Goal: Task Accomplishment & Management: Manage account settings

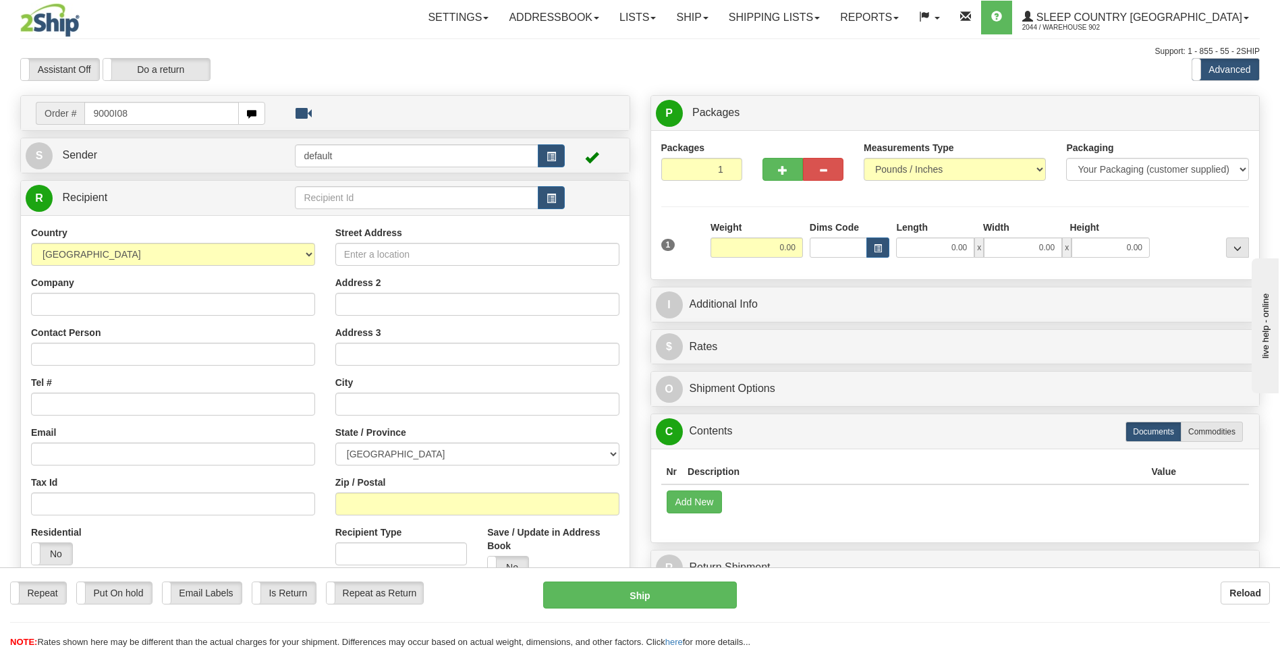
type input "9000I08"
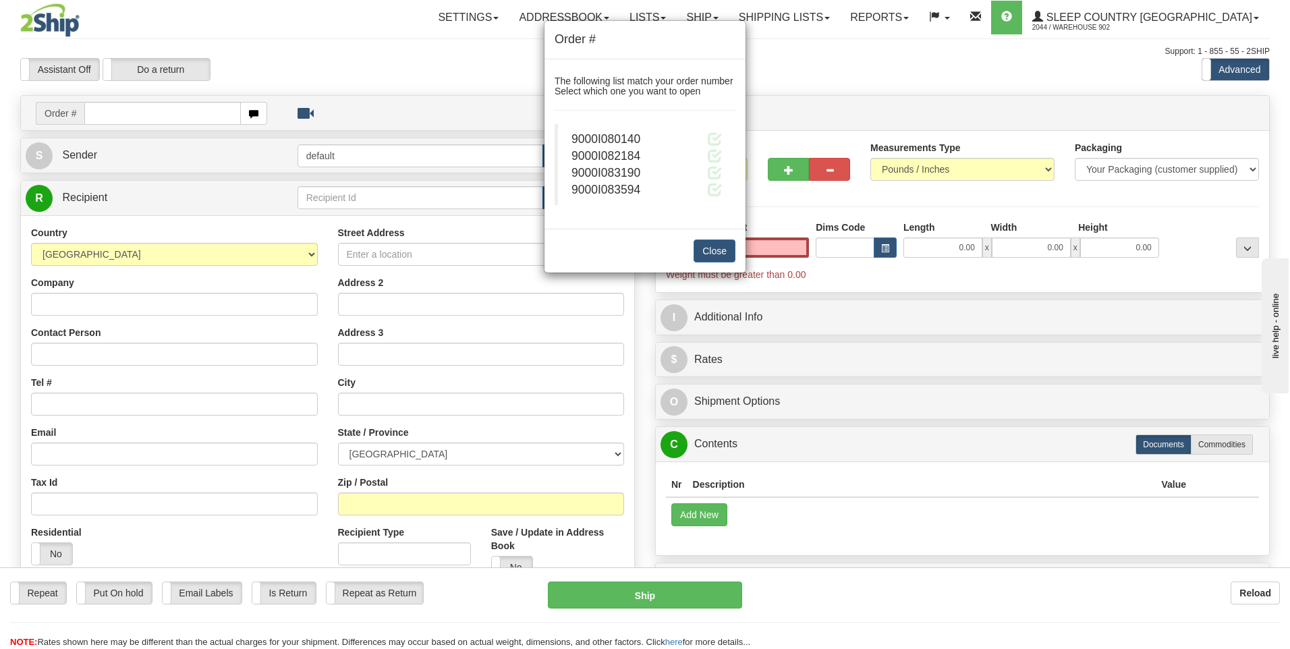
type input "0.00"
click at [705, 247] on button "Close" at bounding box center [715, 251] width 42 height 23
click at [207, 107] on div "Order # The following list match your order number Select which one you want to…" at bounding box center [645, 324] width 1290 height 649
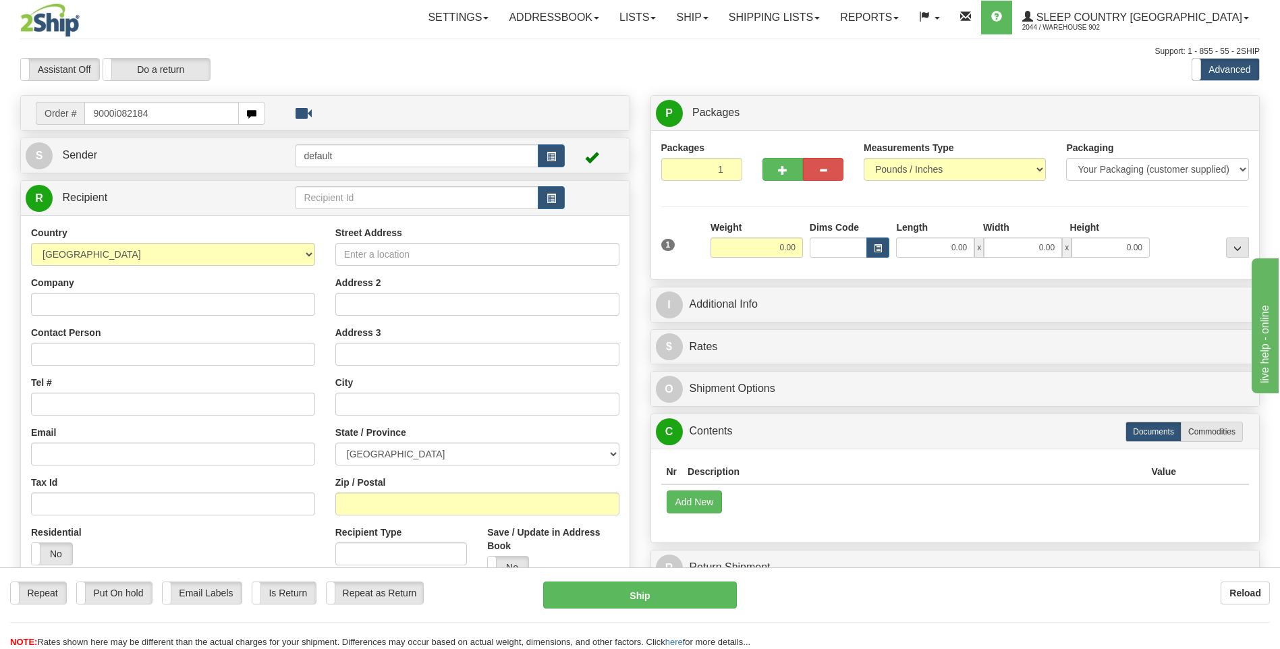
type input "9000i082184"
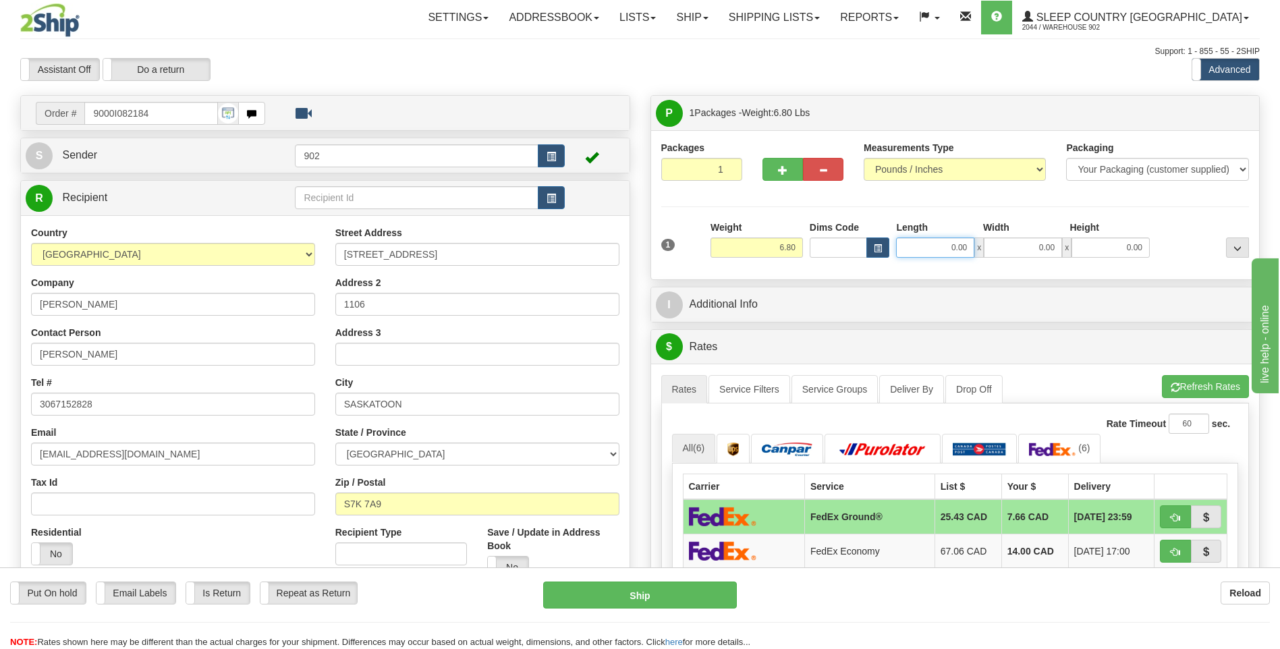
click at [944, 244] on input "0.00" at bounding box center [935, 248] width 78 height 20
type input "11.00"
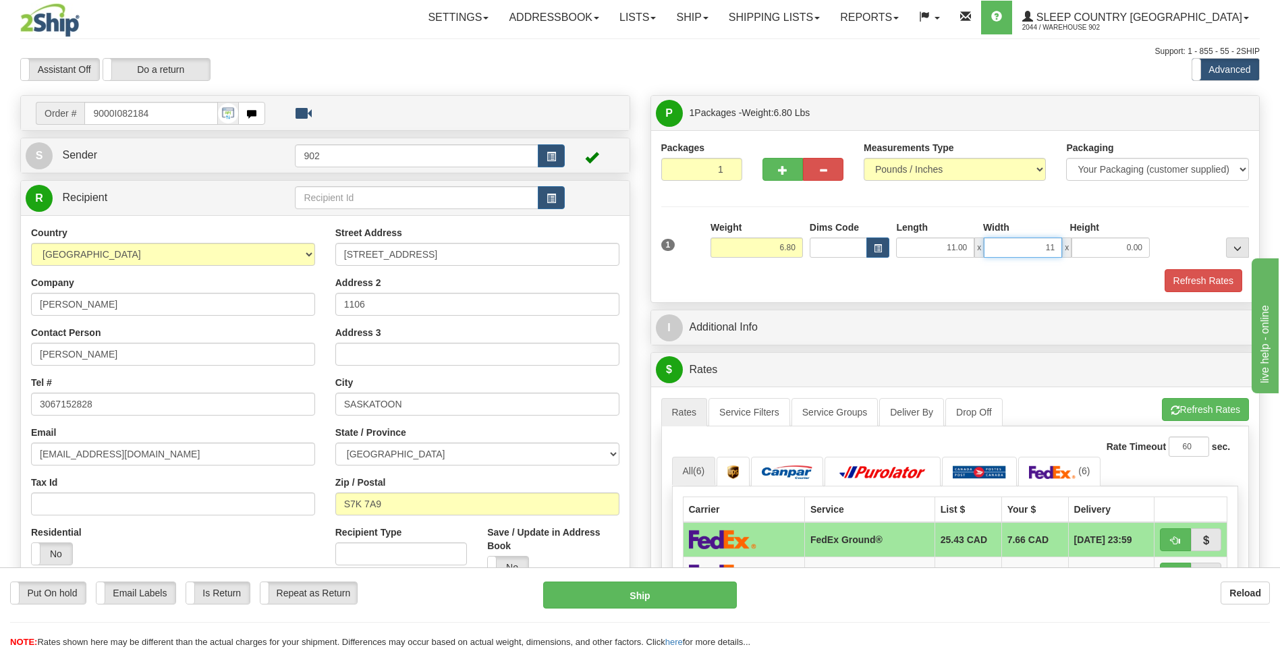
type input "11.00"
type input "10.00"
click at [1205, 282] on button "Refresh Rates" at bounding box center [1204, 280] width 78 height 23
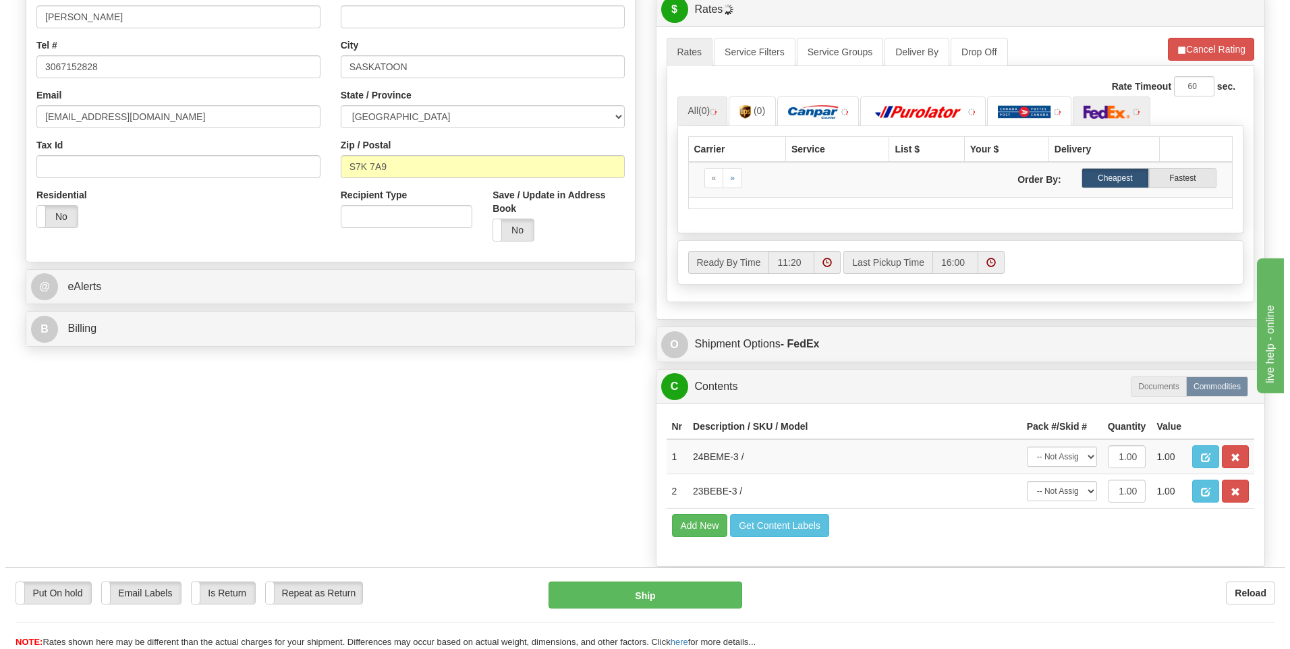
scroll to position [472, 0]
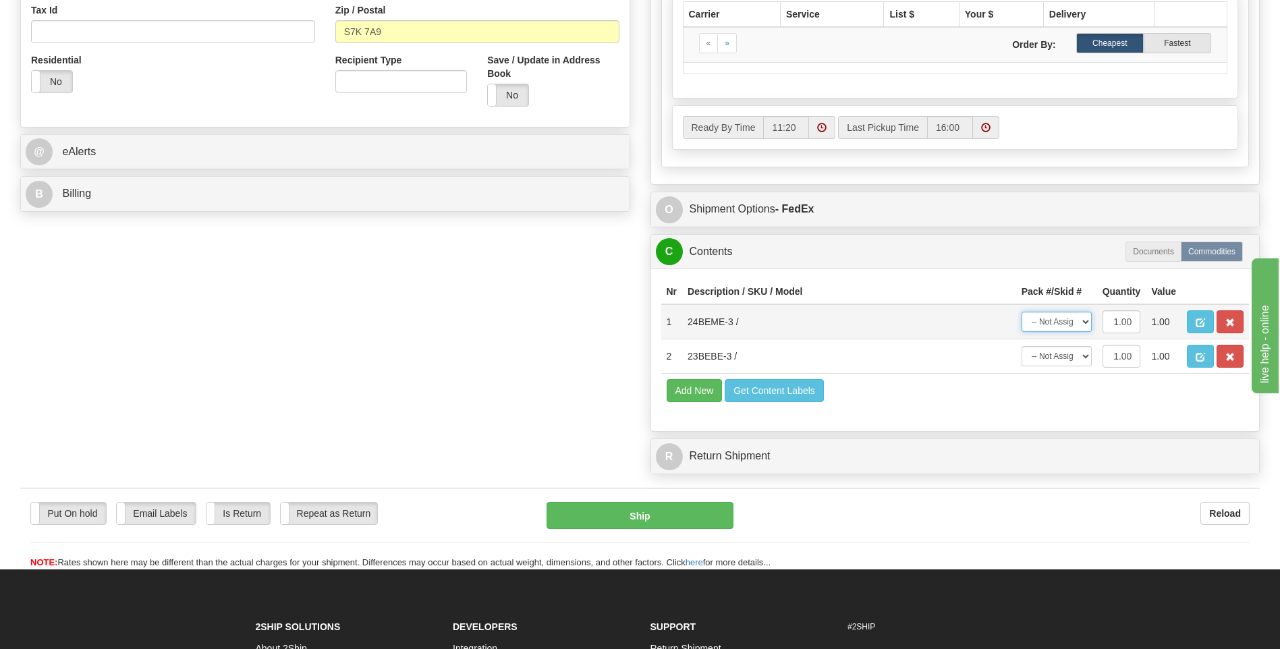
click at [1056, 318] on select "-- Not Assigned -- Package 1" at bounding box center [1057, 322] width 70 height 20
select select "0"
click at [1022, 312] on select "-- Not Assigned -- Package 1" at bounding box center [1057, 322] width 70 height 20
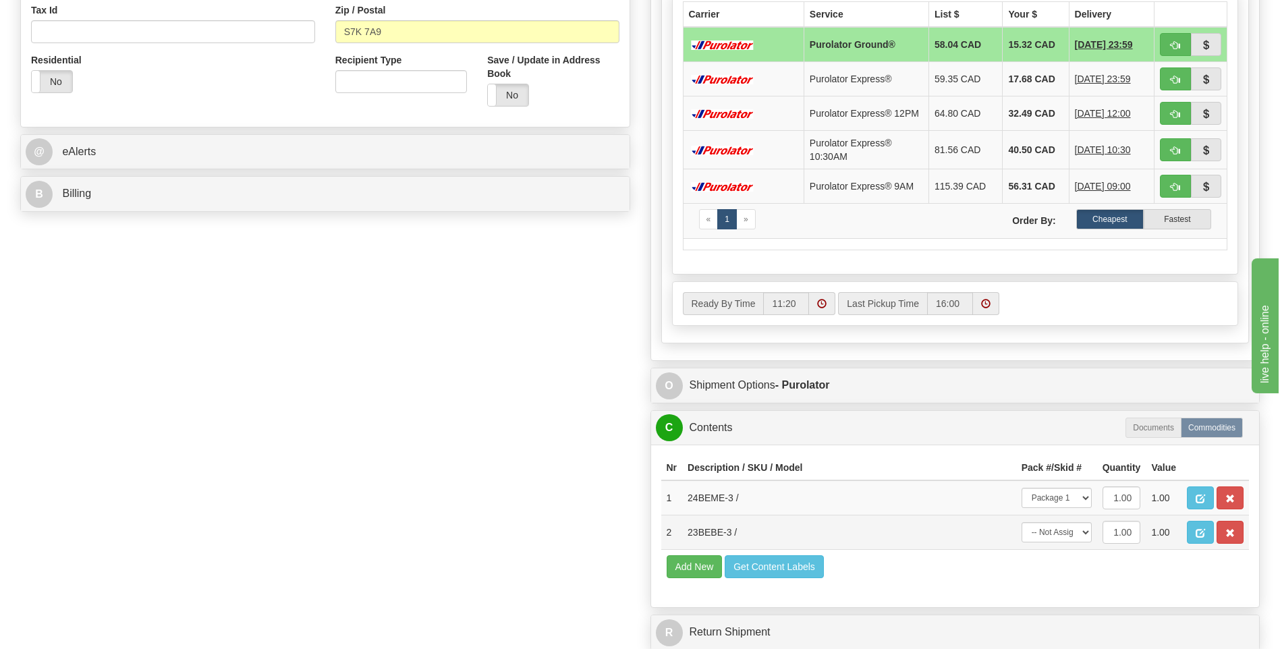
click at [1065, 367] on div "P Packages 1 Packages - Weight: 6.80 Lbs Shipment Level Shipm. Package Level Pa…" at bounding box center [956, 140] width 630 height 1035
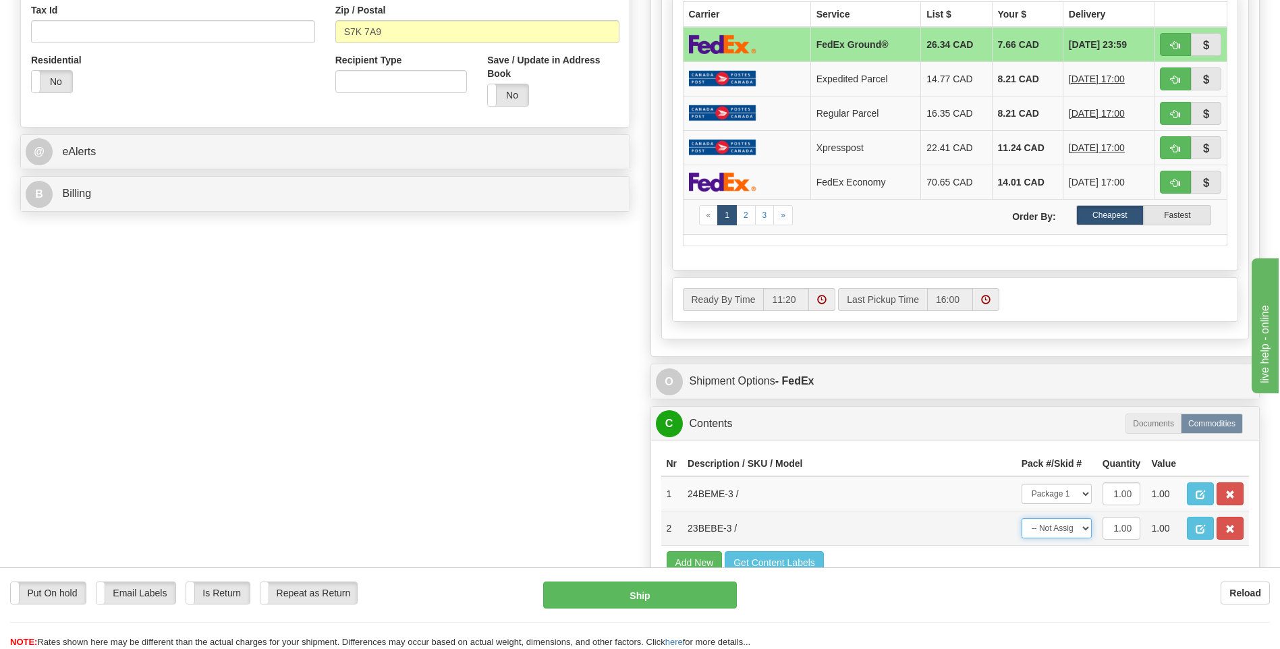
click at [1064, 534] on select "-- Not Assigned -- Package 1" at bounding box center [1057, 528] width 70 height 20
select select "0"
click at [1022, 518] on select "-- Not Assigned -- Package 1" at bounding box center [1057, 528] width 70 height 20
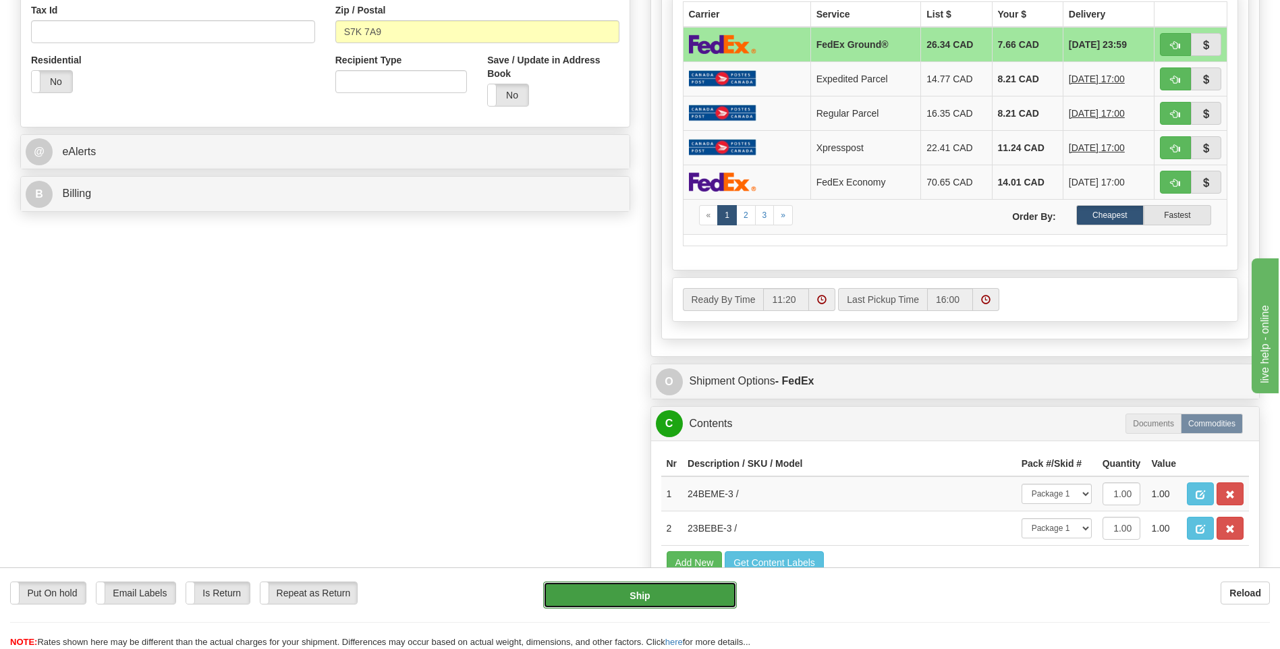
click at [701, 599] on button "Ship" at bounding box center [639, 595] width 193 height 27
type input "92"
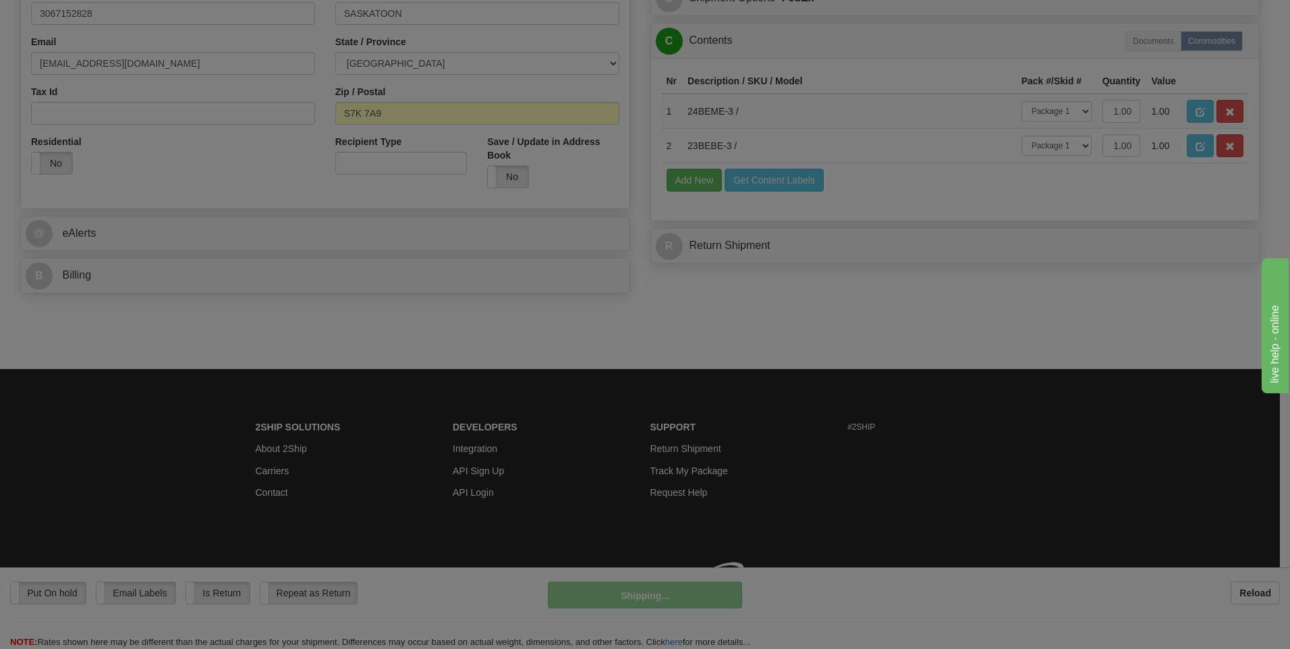
scroll to position [410, 0]
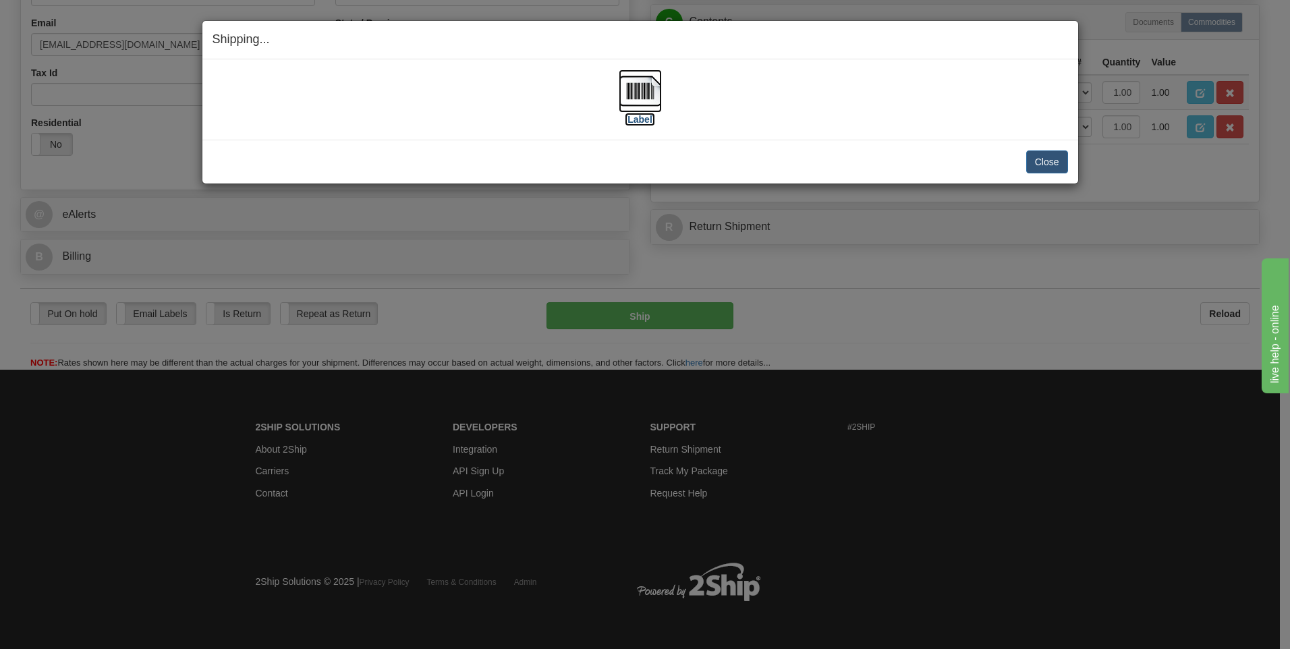
click at [634, 101] on img at bounding box center [640, 91] width 43 height 43
click at [1033, 155] on button "Close" at bounding box center [1048, 162] width 42 height 23
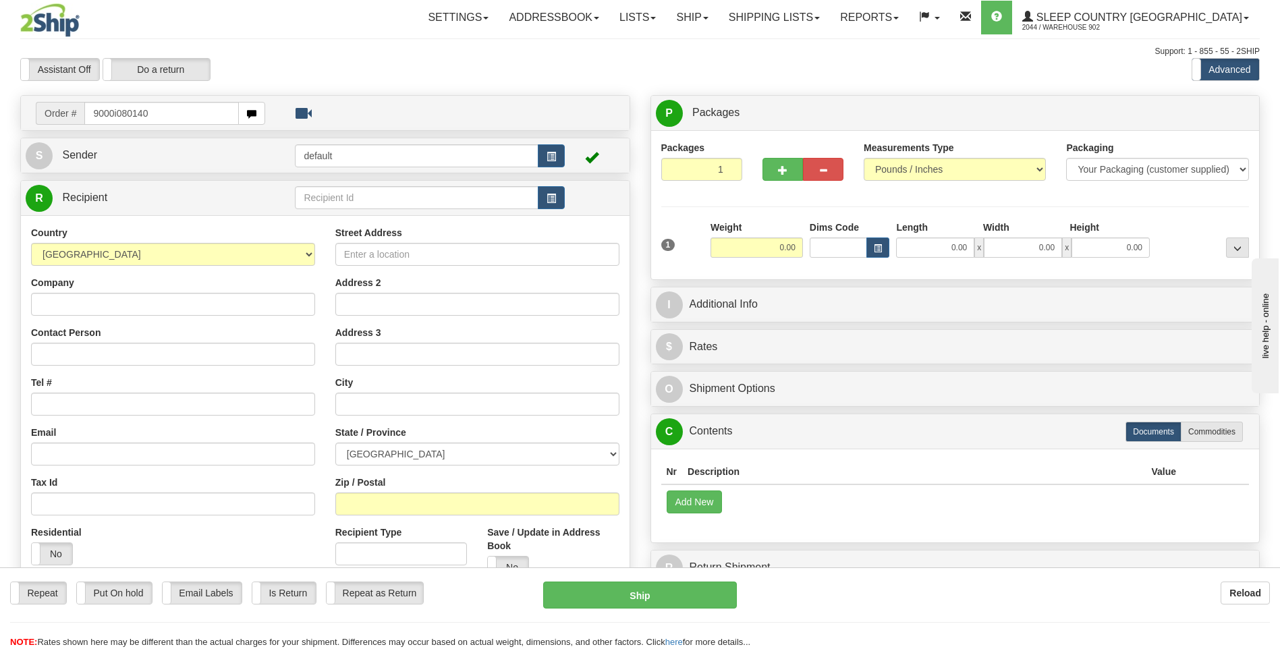
type input "9000i080140"
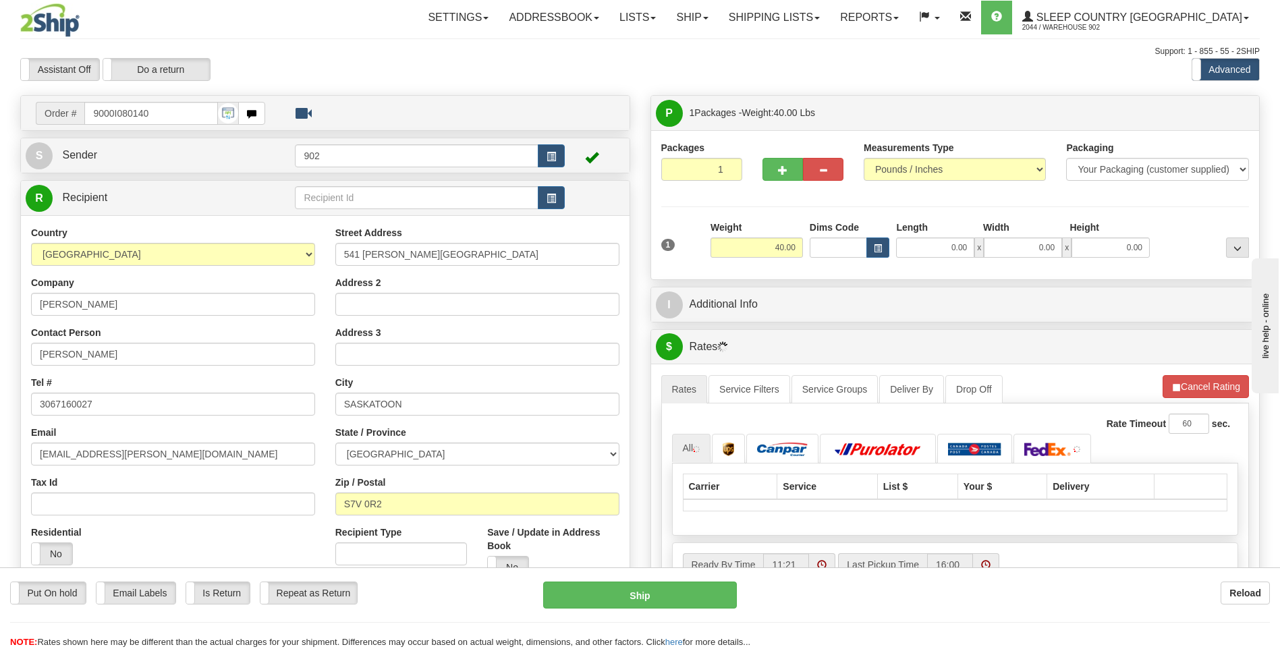
click at [788, 181] on div at bounding box center [803, 167] width 101 height 52
click at [788, 169] on button "button" at bounding box center [783, 169] width 40 height 23
type input "2"
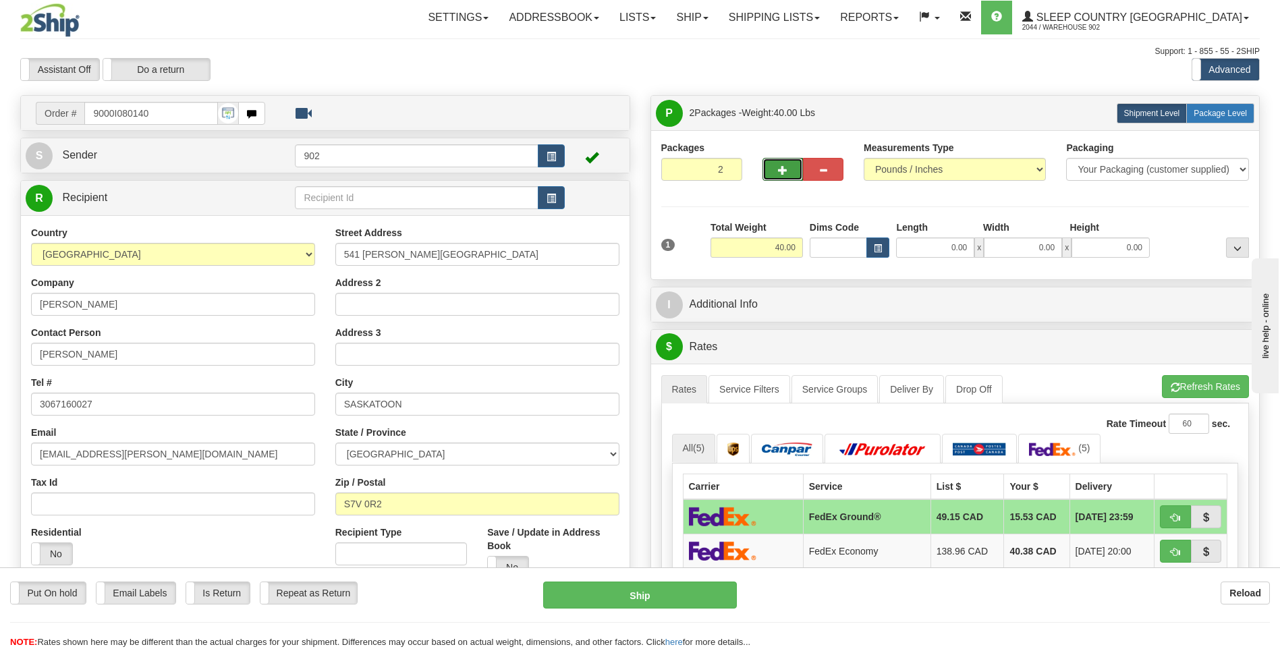
click at [1220, 119] on label "Package Level Pack.." at bounding box center [1221, 113] width 68 height 20
radio input "true"
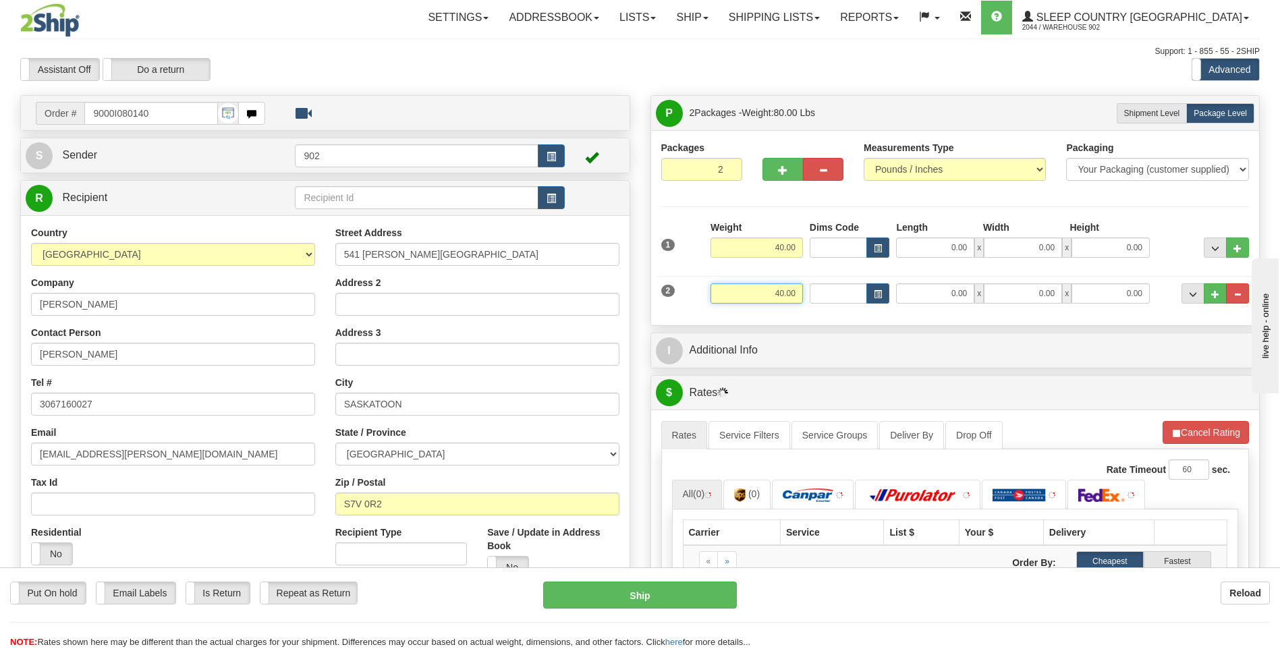
click at [771, 295] on input "40.00" at bounding box center [757, 293] width 92 height 20
drag, startPoint x: 767, startPoint y: 295, endPoint x: 865, endPoint y: 288, distance: 98.1
click at [859, 288] on div "2 Weight 40.00 Dims Code Length Width Height" at bounding box center [955, 291] width 595 height 45
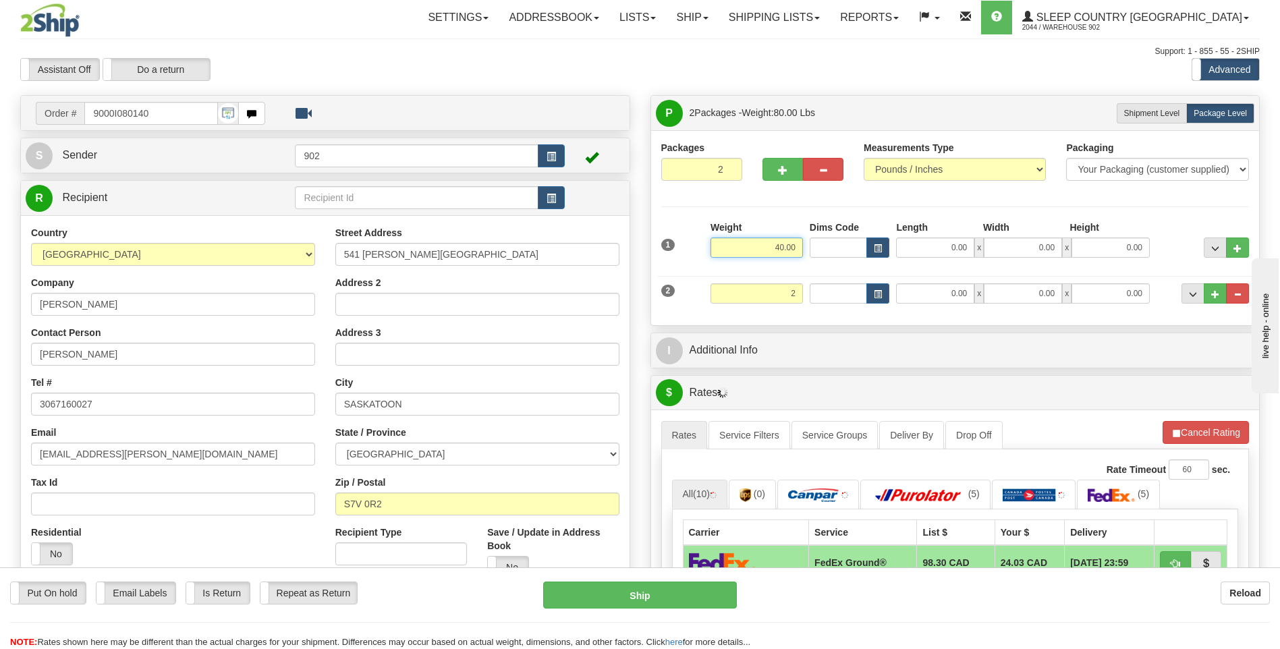
type input "2.00"
drag, startPoint x: 770, startPoint y: 252, endPoint x: 972, endPoint y: 252, distance: 201.8
click at [972, 252] on div "1 Weight 40.00 Dims Code x x" at bounding box center [955, 245] width 595 height 48
type input "38.00"
type input "41.00"
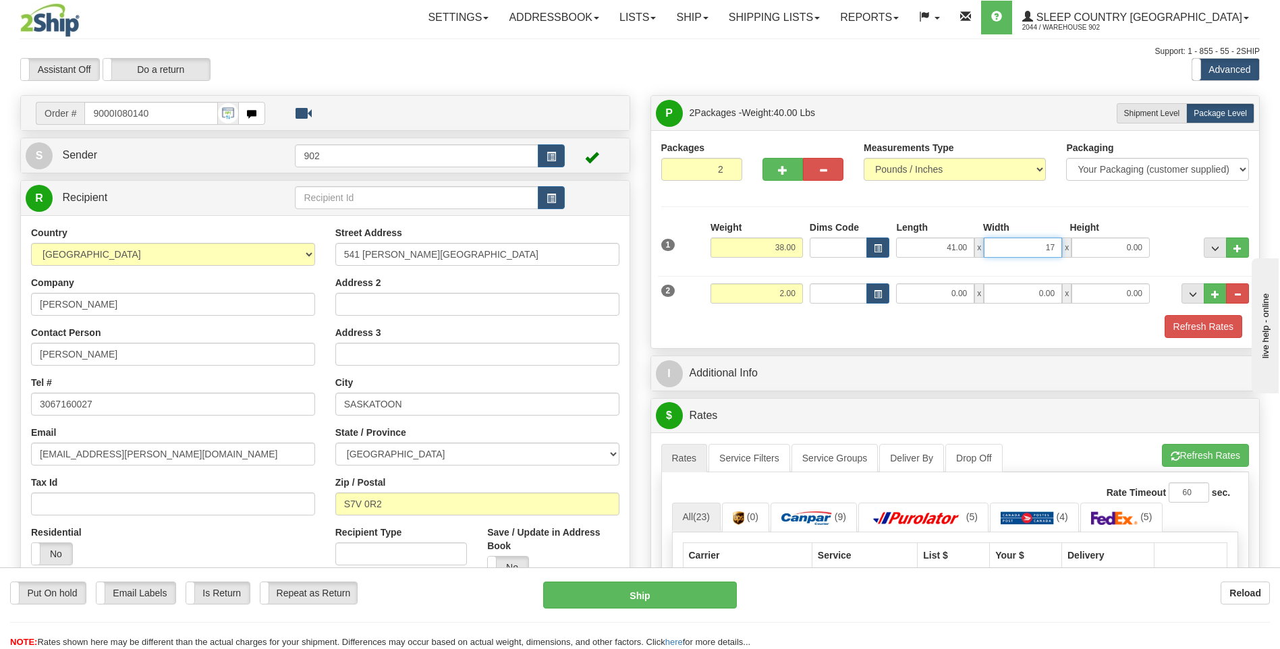
type input "17.00"
click at [936, 285] on input "0.00" at bounding box center [935, 293] width 78 height 20
type input "14.00"
type input "7.00"
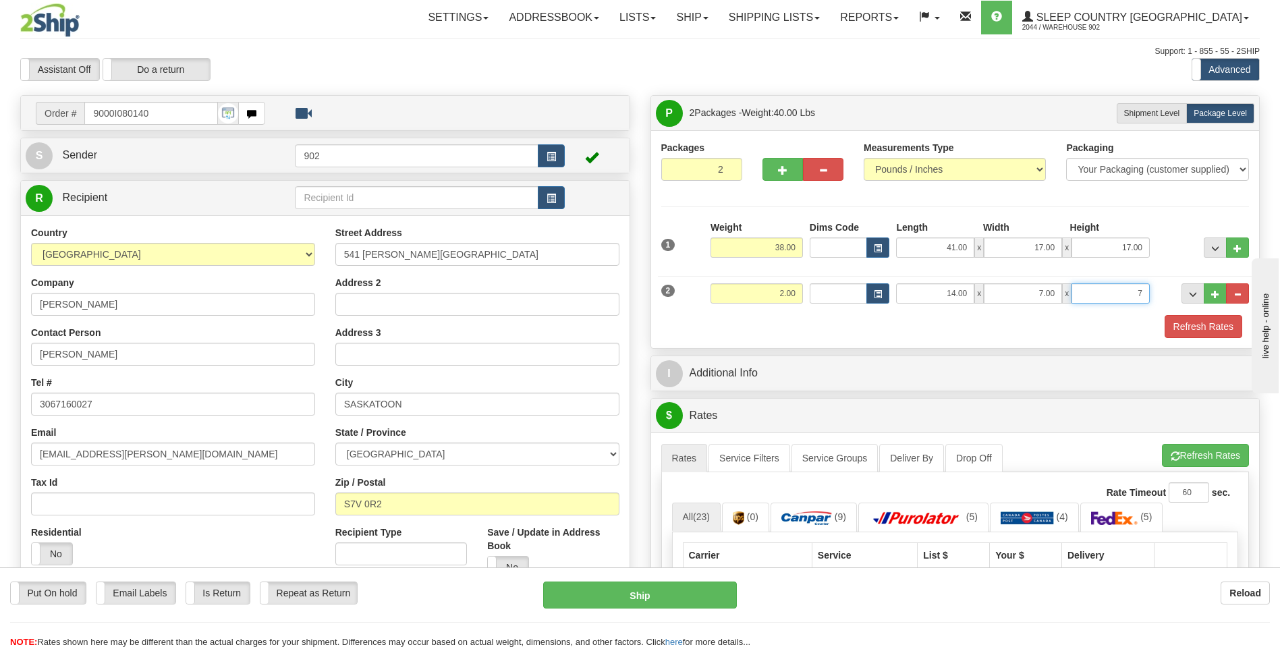
type input "7.00"
click at [1174, 321] on button "Refresh Rates" at bounding box center [1204, 326] width 78 height 23
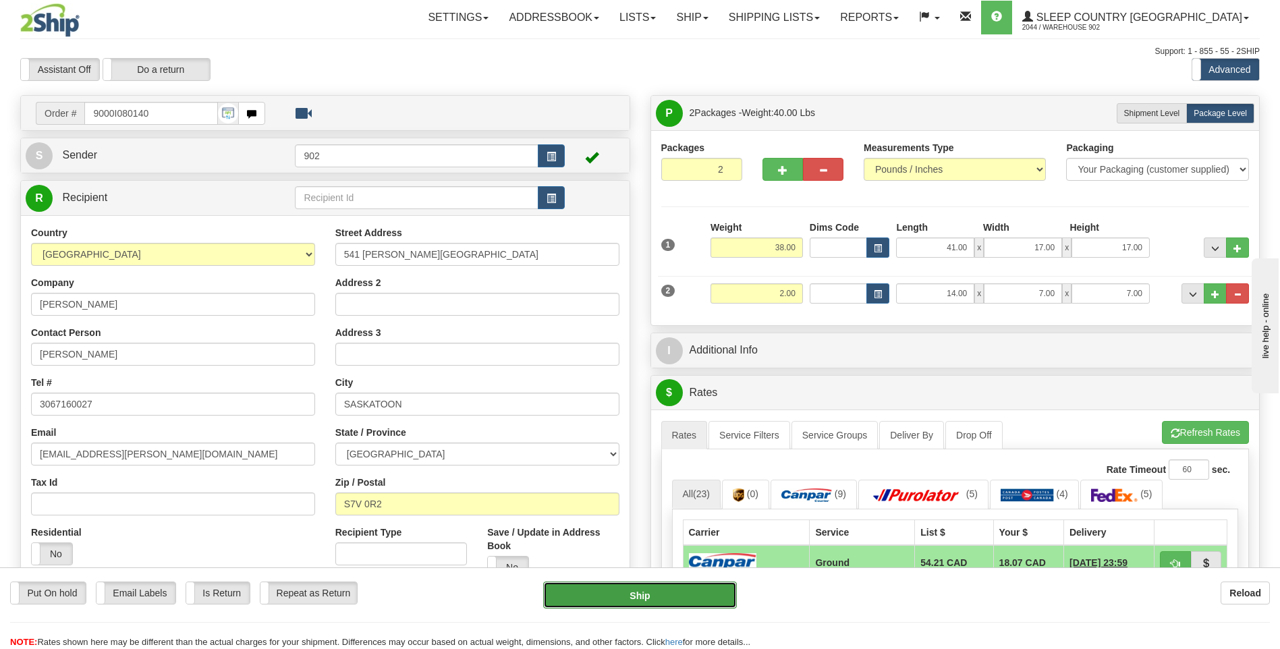
click at [709, 589] on button "Ship" at bounding box center [639, 595] width 193 height 27
type input "1"
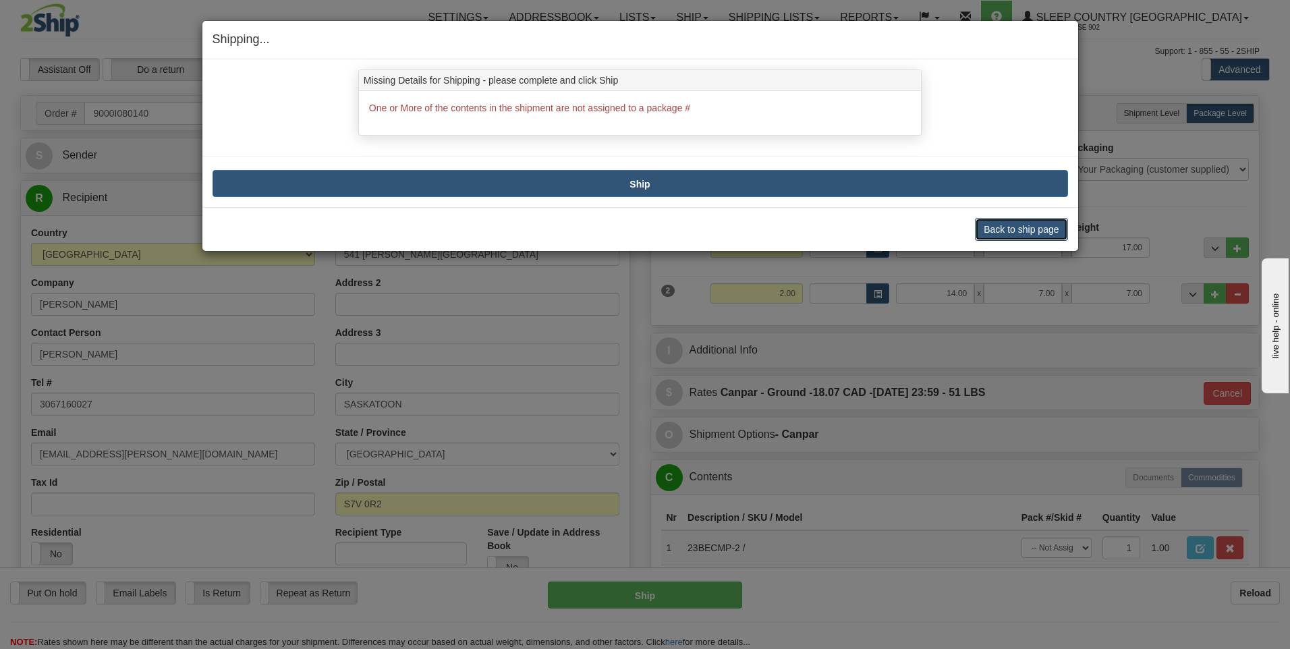
click at [1037, 228] on button "Back to ship page" at bounding box center [1021, 229] width 92 height 23
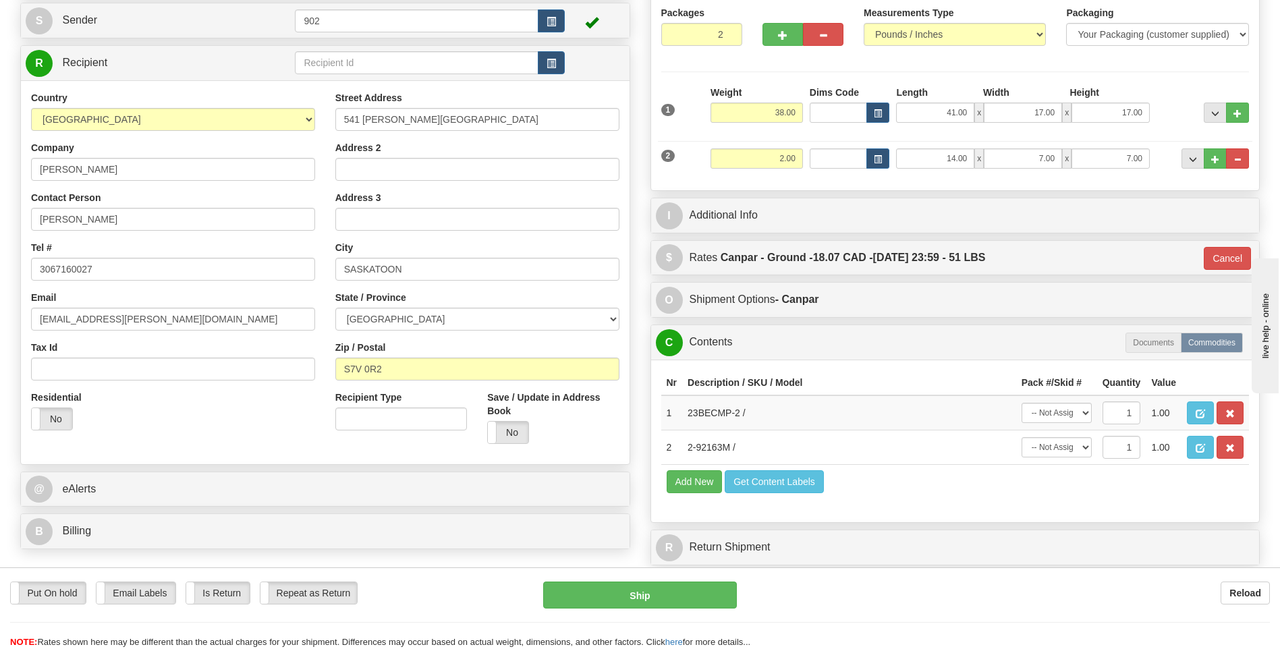
scroll to position [67, 0]
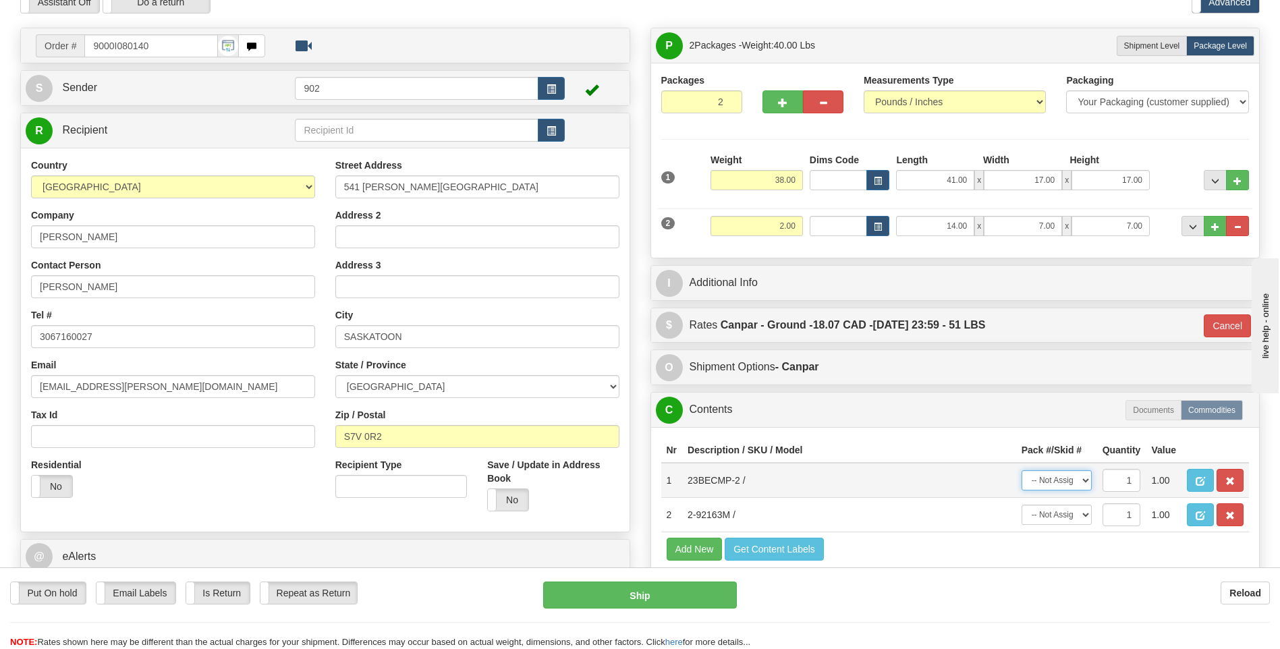
click at [1076, 477] on select "-- Not Assigned -- Package 1 Package 2" at bounding box center [1057, 480] width 70 height 20
select select "0"
click at [1022, 470] on select "-- Not Assigned -- Package 1 Package 2" at bounding box center [1057, 480] width 70 height 20
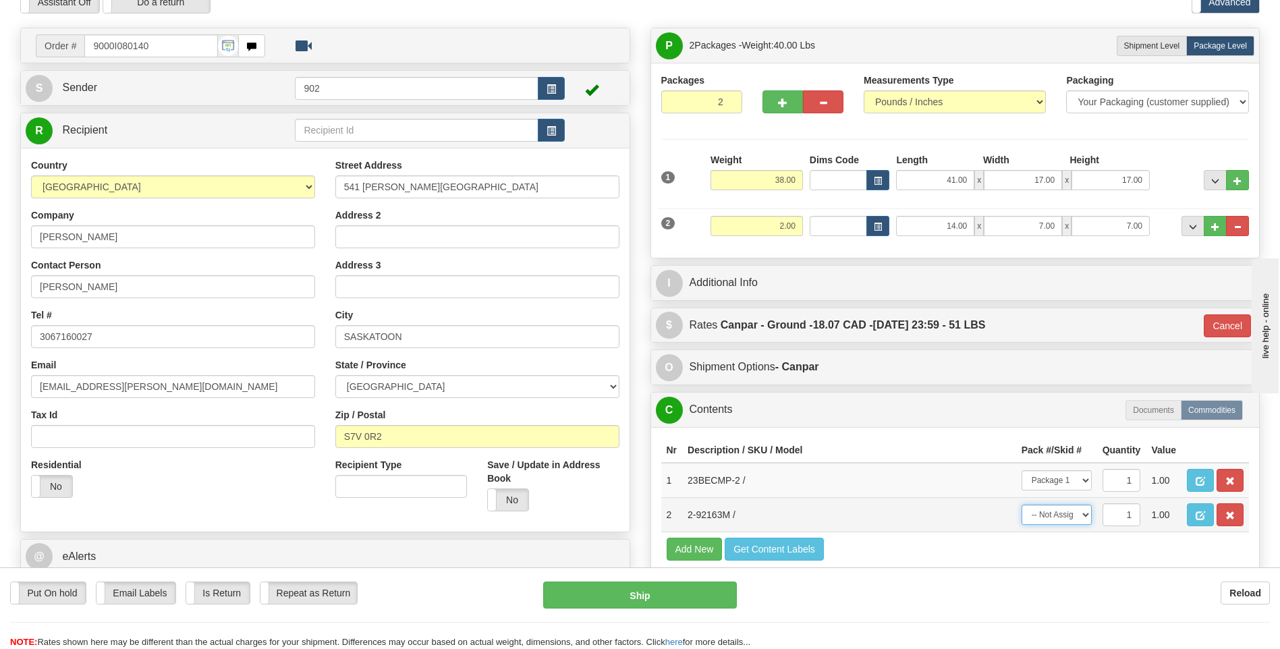
click at [1074, 522] on select "-- Not Assigned -- Package 1 Package 2" at bounding box center [1057, 515] width 70 height 20
click at [1022, 505] on select "-- Not Assigned -- Package 1 Package 2" at bounding box center [1057, 515] width 70 height 20
click at [1077, 499] on td "-- Not Assigned -- Package 1 Package 2" at bounding box center [1056, 514] width 81 height 34
click at [1074, 506] on select "-- Not Assigned -- Package 1 Package 2" at bounding box center [1057, 515] width 70 height 20
select select "1"
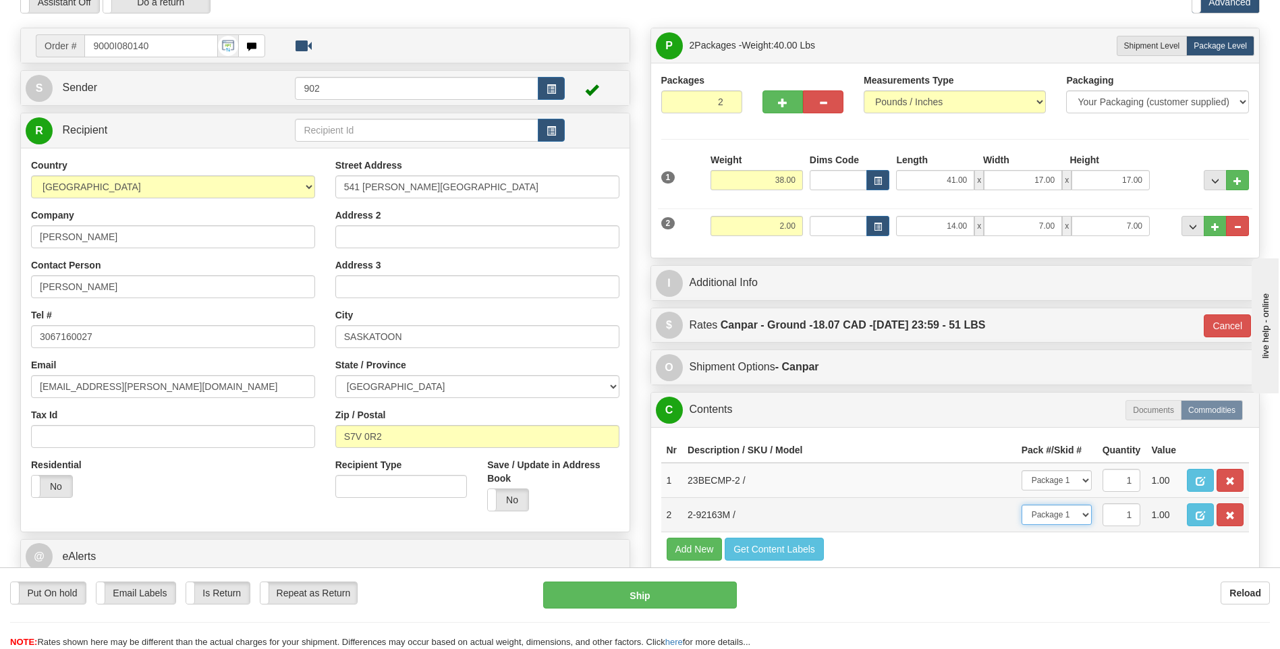
click at [1022, 505] on select "-- Not Assigned -- Package 1 Package 2" at bounding box center [1057, 515] width 70 height 20
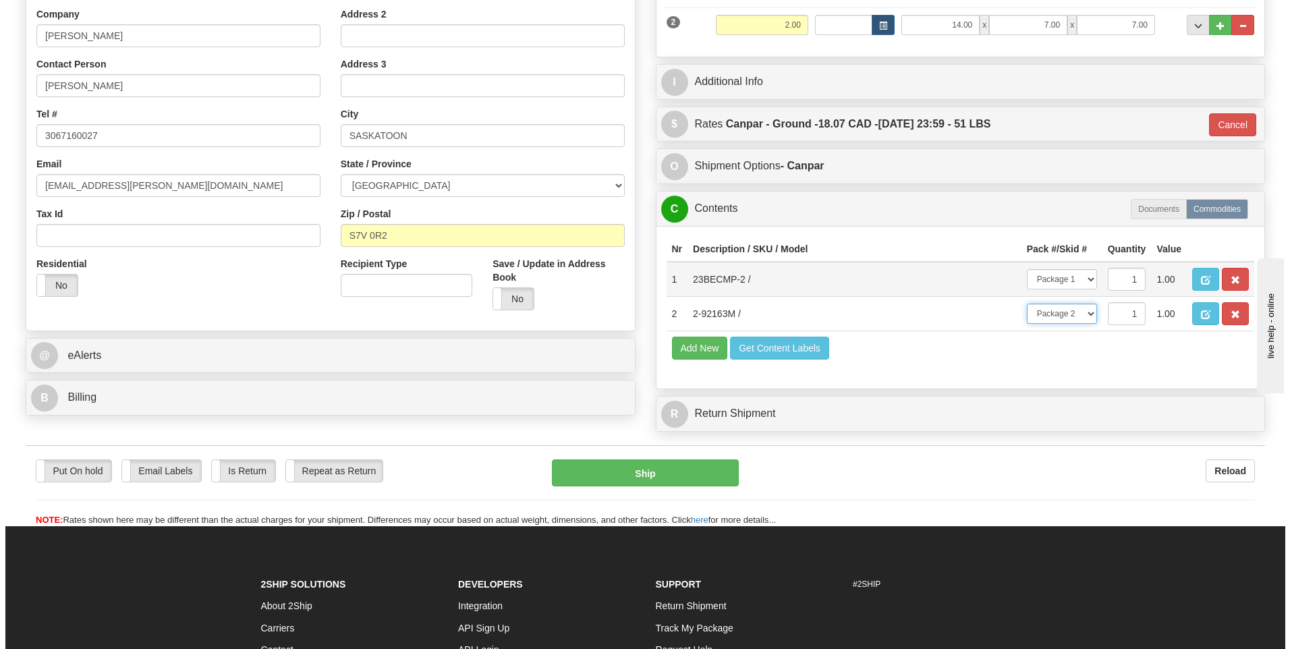
scroll to position [270, 0]
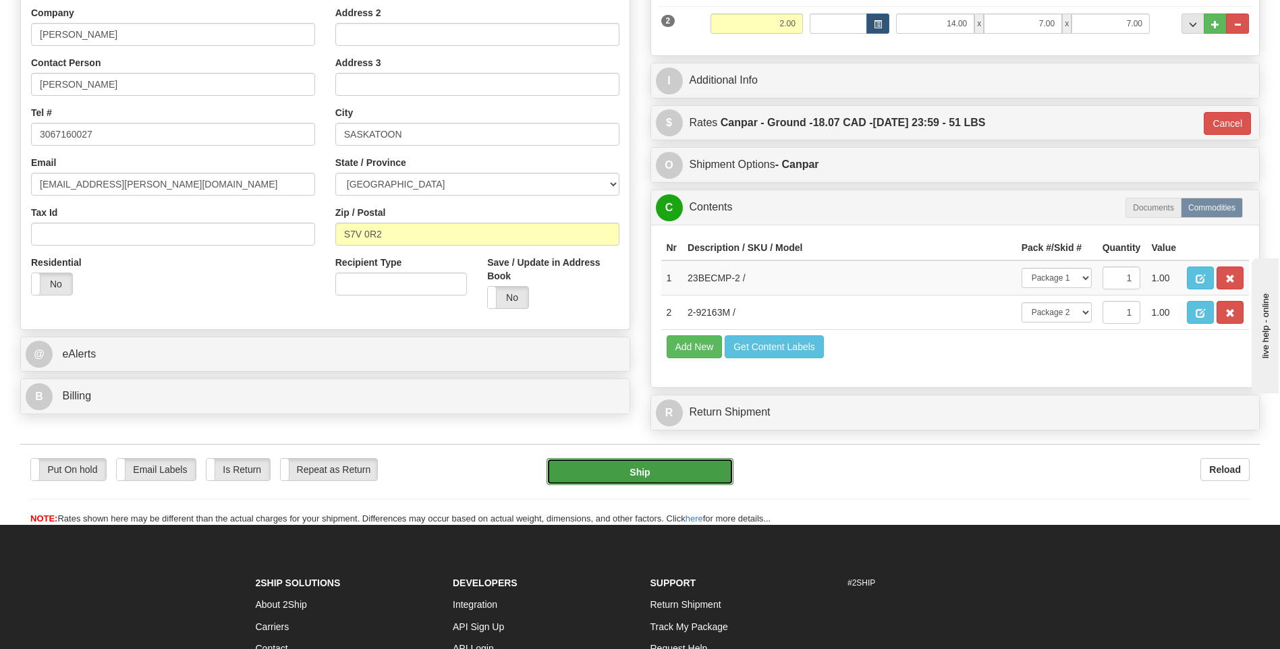
click at [730, 460] on button "Ship" at bounding box center [640, 471] width 186 height 27
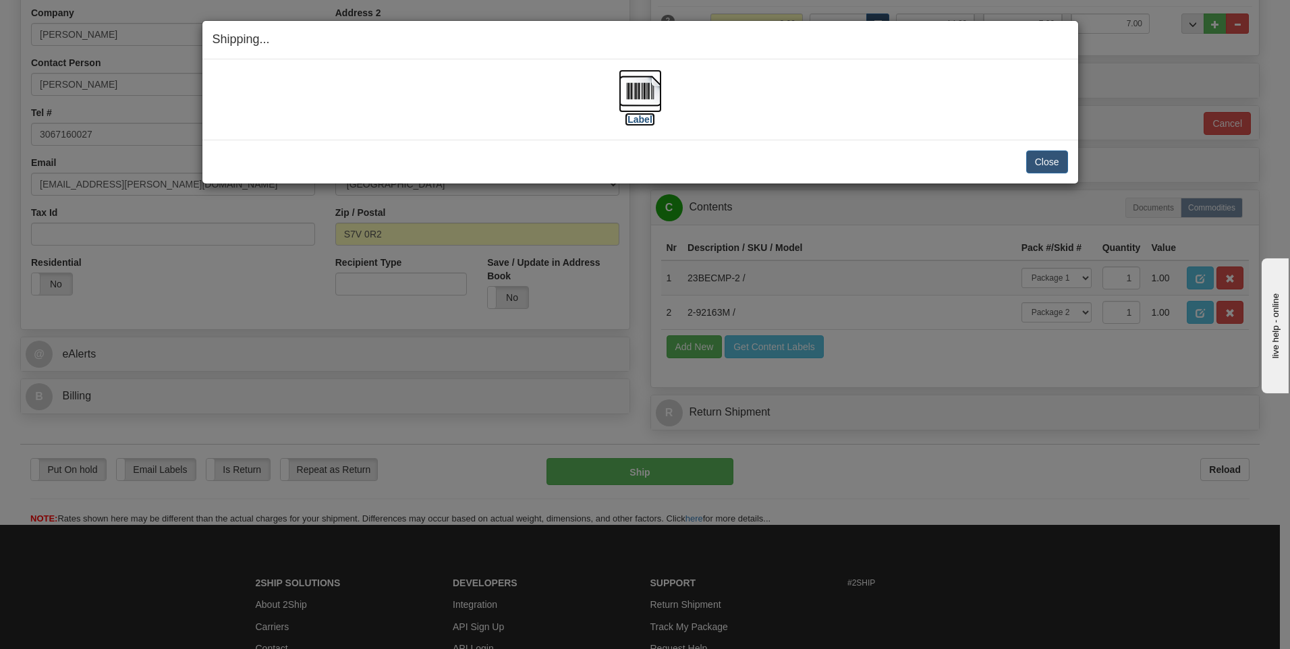
click at [637, 107] on img at bounding box center [640, 91] width 43 height 43
click at [1048, 163] on button "Close" at bounding box center [1048, 162] width 42 height 23
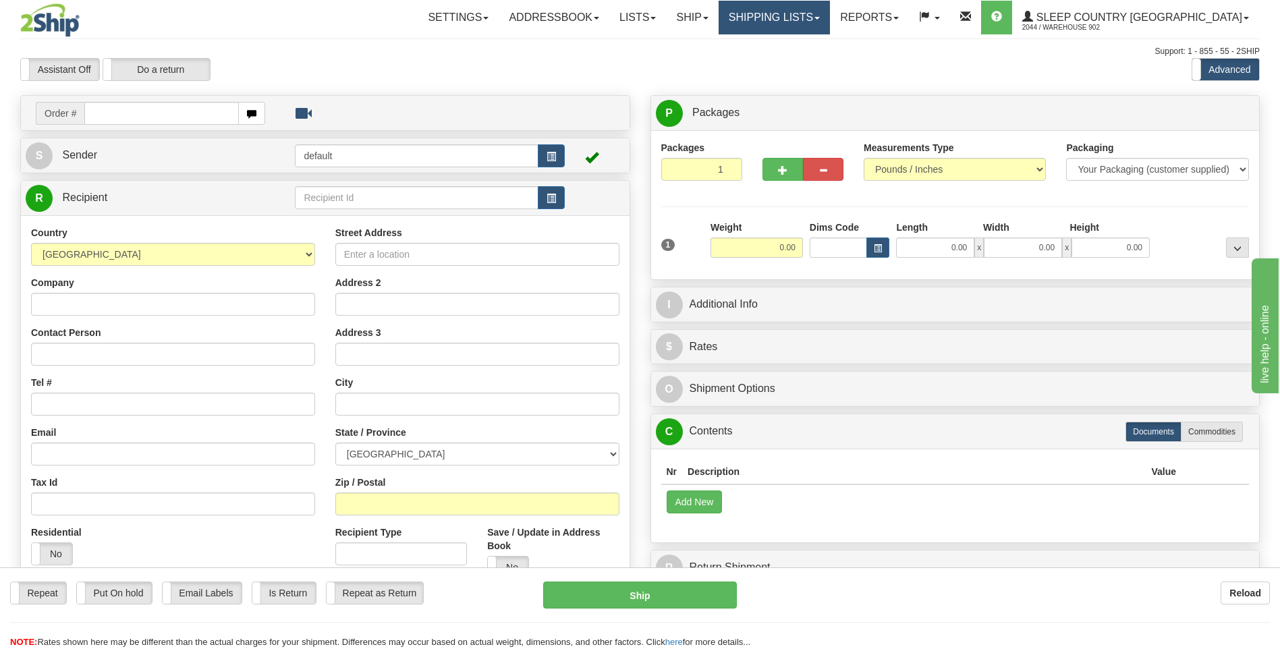
click at [830, 22] on link "Shipping lists" at bounding box center [774, 18] width 111 height 34
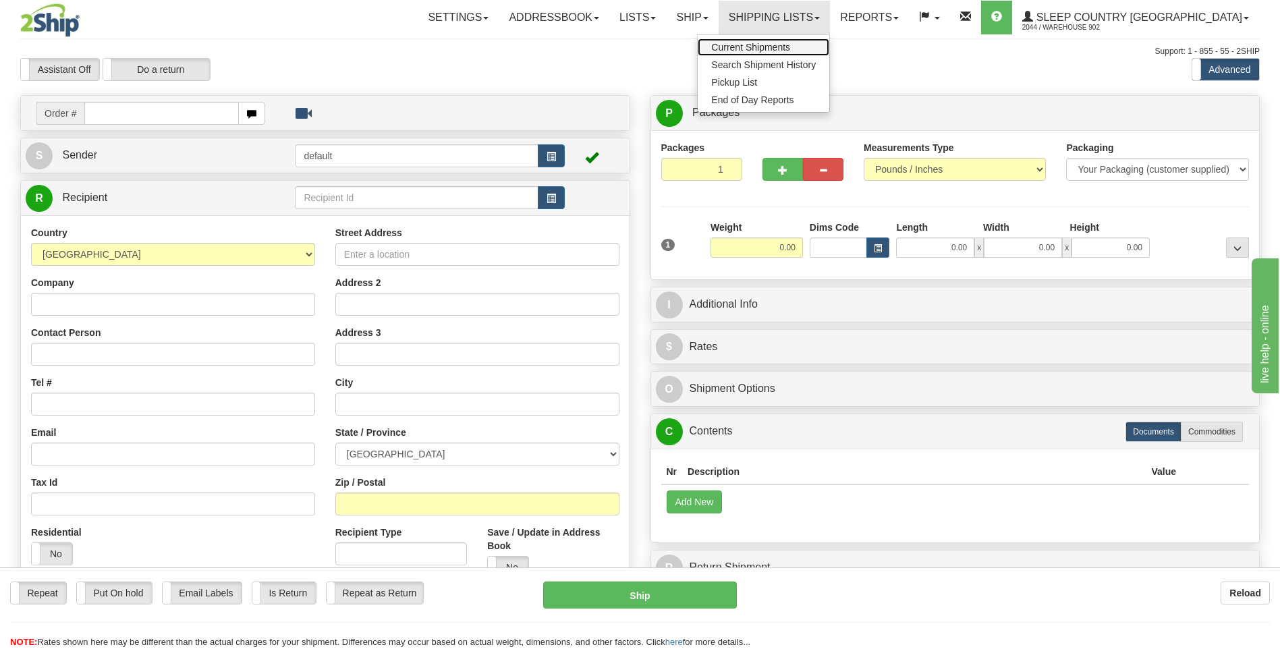
click at [829, 40] on link "Current Shipments" at bounding box center [764, 47] width 132 height 18
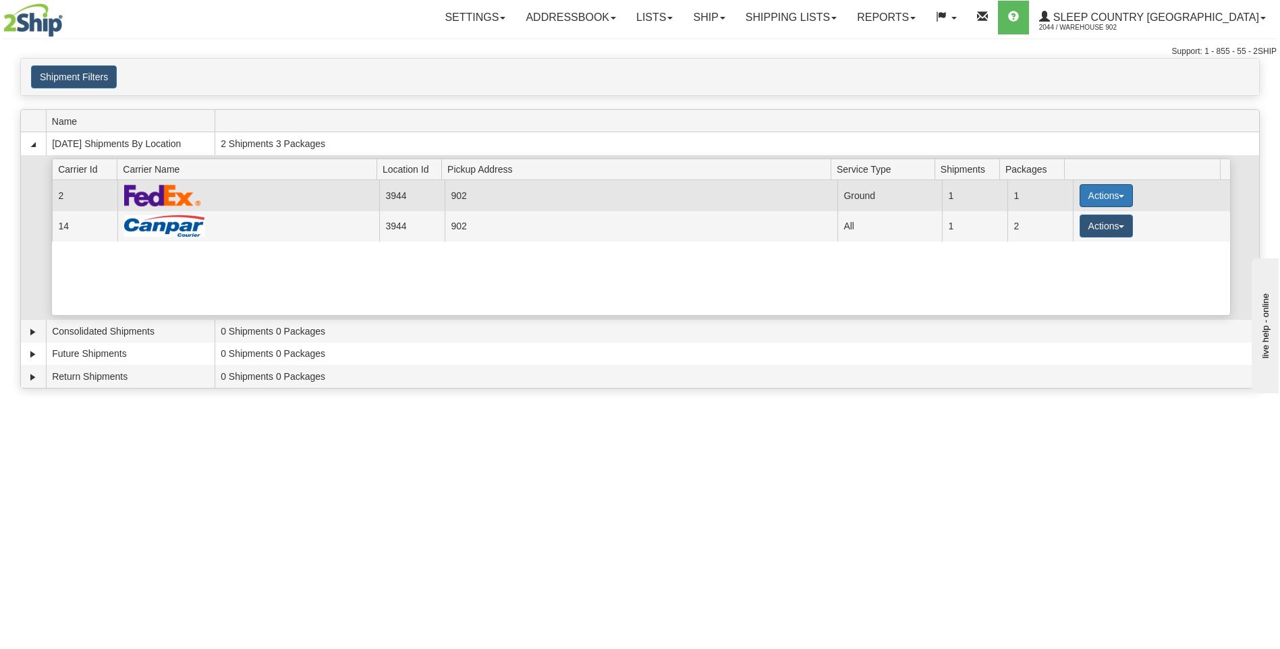
click at [1099, 198] on button "Actions" at bounding box center [1107, 195] width 54 height 23
click at [1086, 245] on link "Close" at bounding box center [1079, 239] width 108 height 18
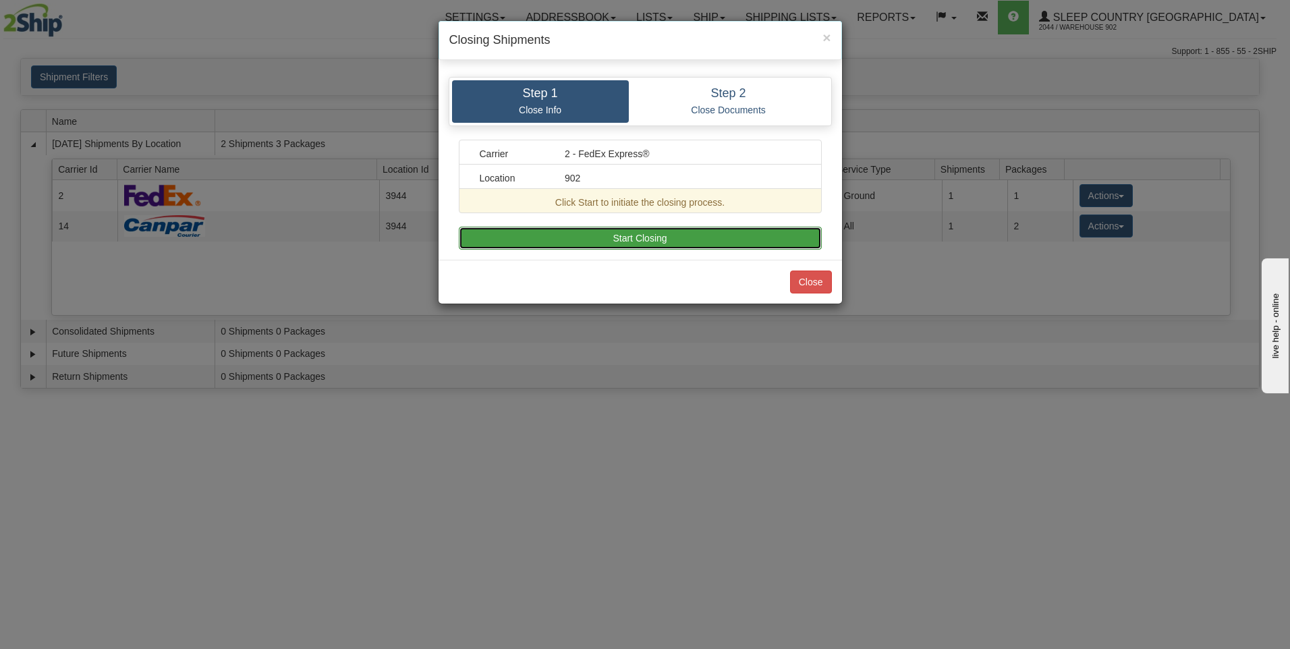
click at [739, 235] on button "Start Closing" at bounding box center [640, 238] width 363 height 23
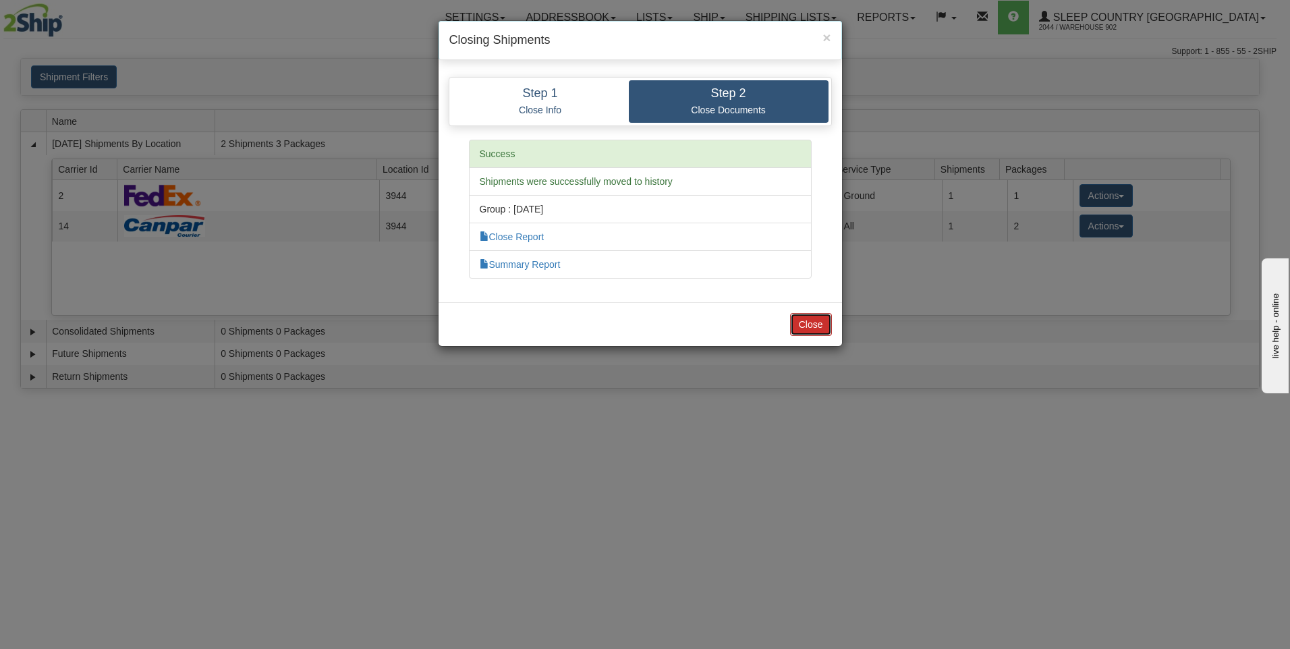
click at [821, 331] on button "Close" at bounding box center [811, 324] width 42 height 23
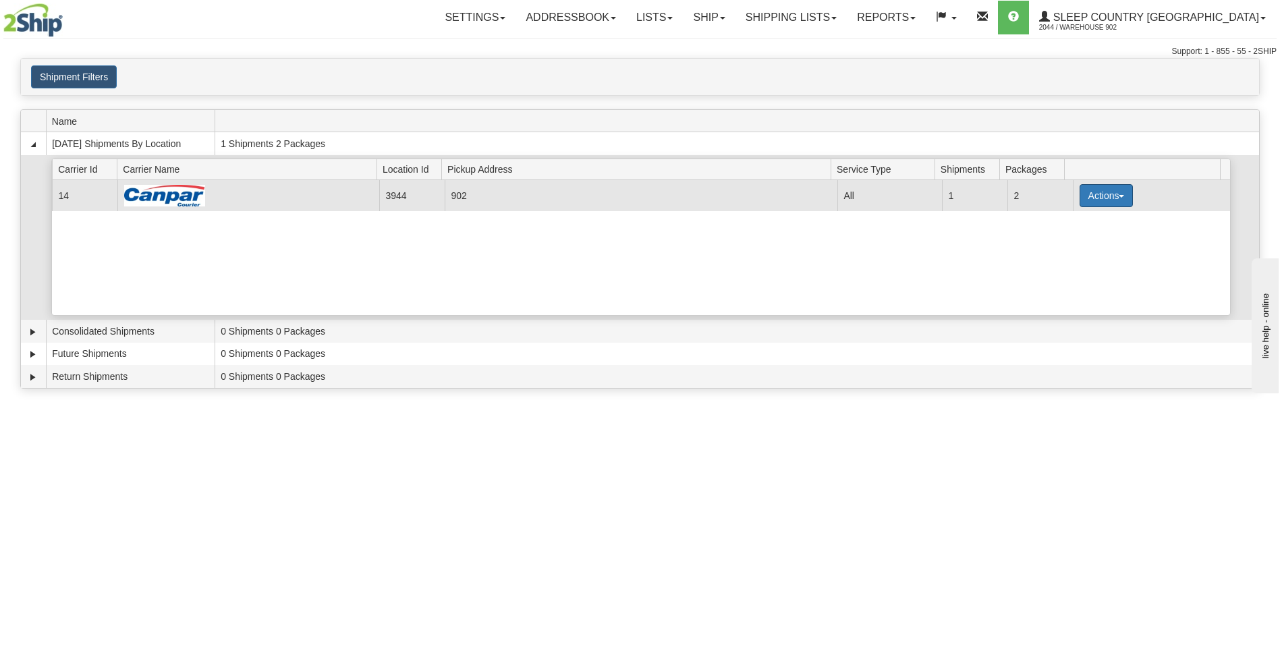
click at [1104, 205] on button "Actions" at bounding box center [1107, 195] width 54 height 23
click at [1084, 243] on link "Close" at bounding box center [1079, 239] width 108 height 18
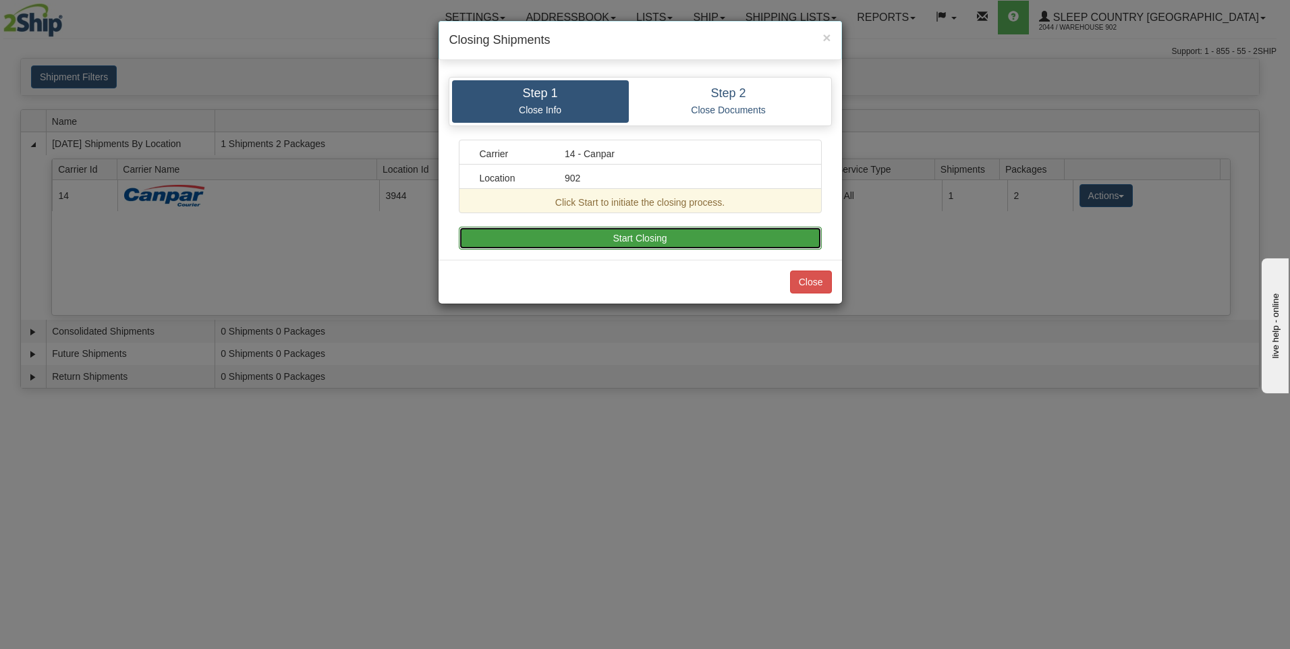
click at [692, 229] on button "Start Closing" at bounding box center [640, 238] width 363 height 23
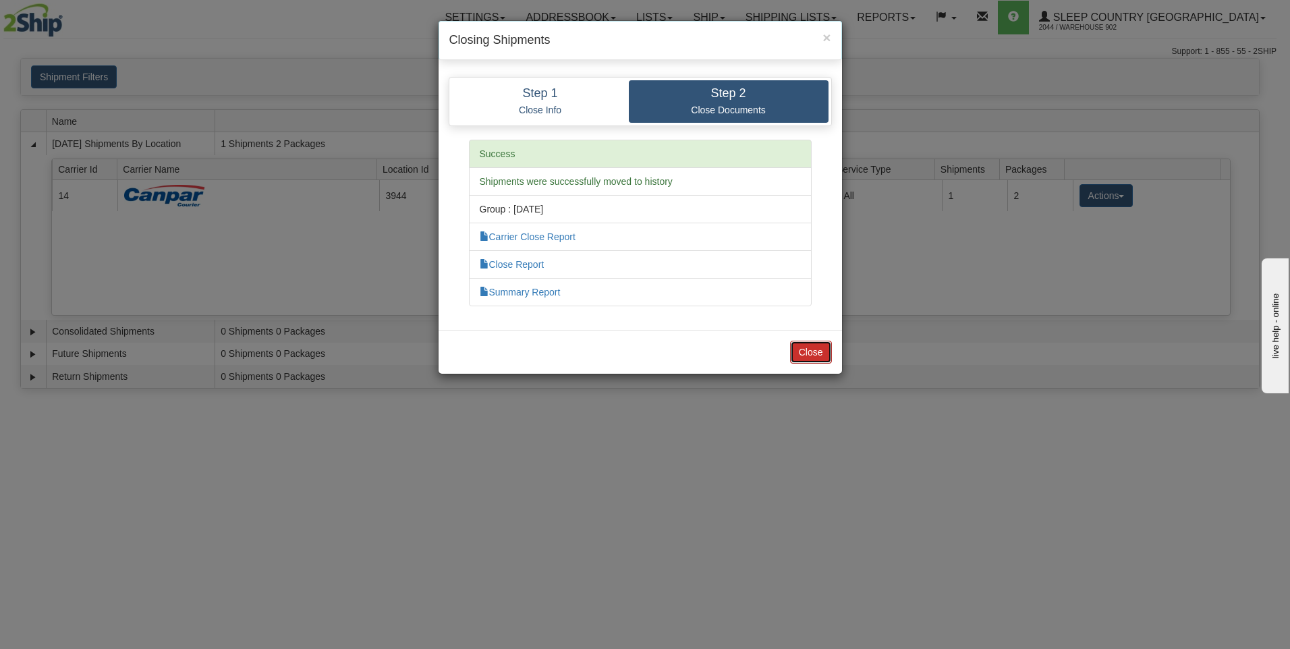
click at [807, 348] on button "Close" at bounding box center [811, 352] width 42 height 23
